Goal: Check status

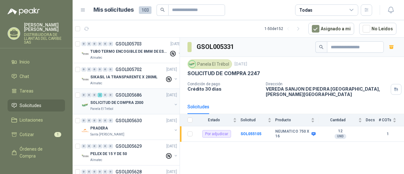
click at [143, 96] on div "0 0 0 2 0 0 GSOL005686 [DATE]" at bounding box center [129, 95] width 97 height 8
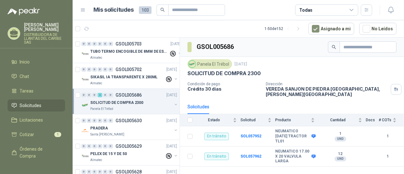
click at [139, 106] on div "Panela El Trébol" at bounding box center [131, 108] width 82 height 5
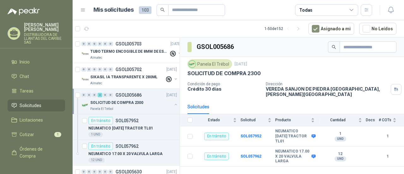
click at [139, 106] on div "Panela El Trébol" at bounding box center [131, 108] width 82 height 5
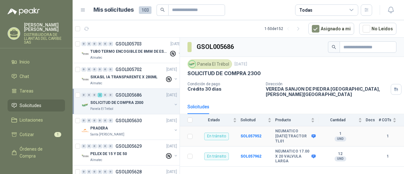
click at [212, 133] on div "En tránsito" at bounding box center [216, 137] width 25 height 8
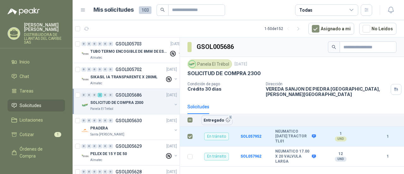
click at [303, 100] on div "Solicitudes" at bounding box center [292, 106] width 209 height 15
click at [21, 65] on link "Inicio" at bounding box center [36, 62] width 57 height 12
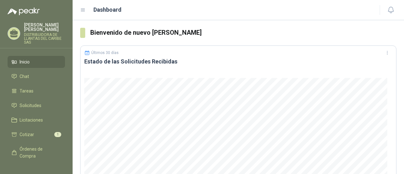
click at [27, 59] on span "Inicio" at bounding box center [25, 61] width 10 height 7
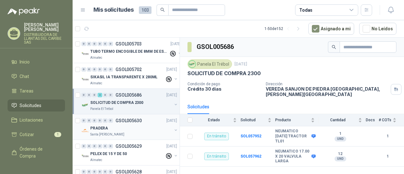
click at [114, 134] on p "Santa [PERSON_NAME]" at bounding box center [107, 134] width 34 height 5
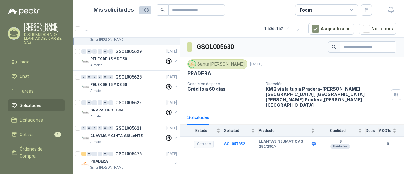
scroll to position [126, 0]
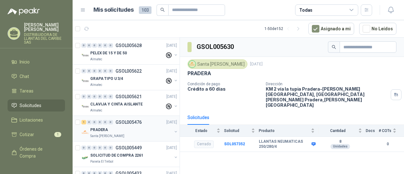
click at [126, 128] on div "PRADERA" at bounding box center [131, 130] width 82 height 8
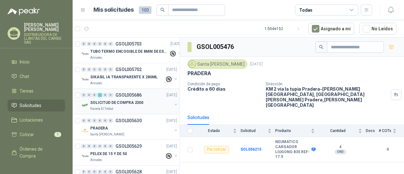
click at [158, 103] on div "SOLICITUD DE COMPRA 2300" at bounding box center [131, 103] width 82 height 8
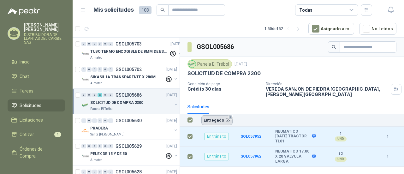
click at [216, 116] on button "Entregado 2" at bounding box center [216, 119] width 31 height 9
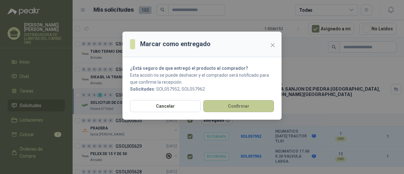
click at [246, 107] on button "Confirmar" at bounding box center [238, 106] width 71 height 12
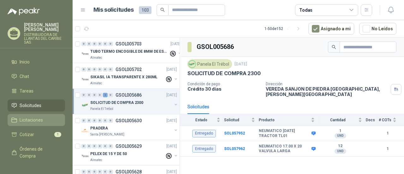
click at [36, 120] on span "Licitaciones" at bounding box center [31, 119] width 23 height 7
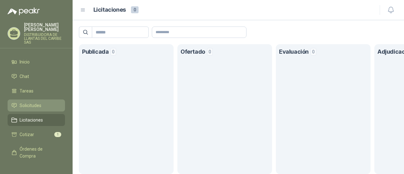
click at [42, 108] on li "Solicitudes" at bounding box center [36, 105] width 50 height 7
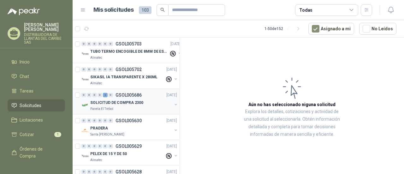
click at [146, 106] on div "Panela El Trébol" at bounding box center [131, 108] width 82 height 5
